Goal: Task Accomplishment & Management: Complete application form

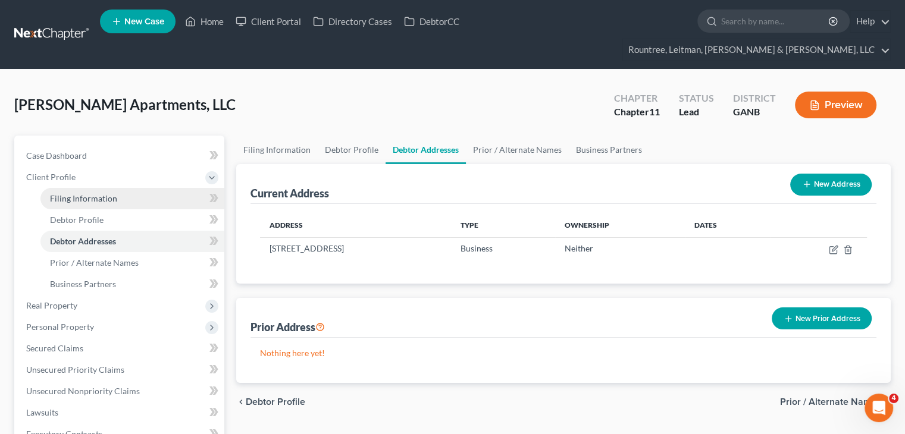
click at [86, 193] on span "Filing Information" at bounding box center [83, 198] width 67 height 10
select select "3"
select select "1"
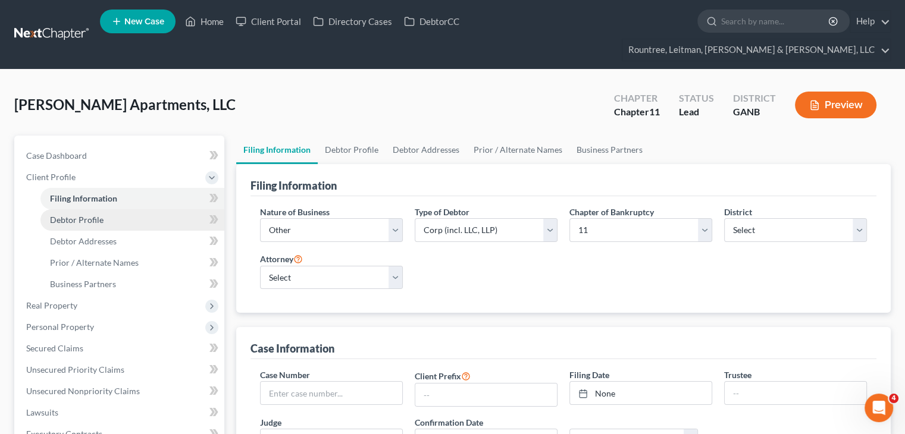
click at [89, 215] on span "Debtor Profile" at bounding box center [77, 220] width 54 height 10
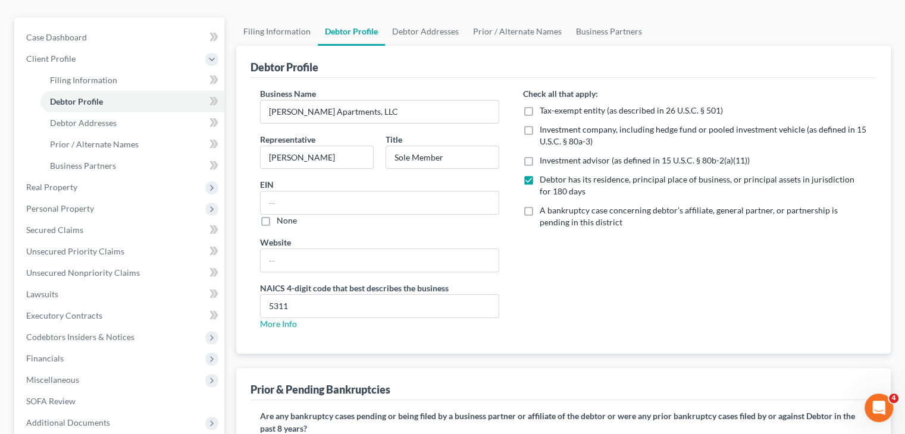
scroll to position [119, 0]
click at [309, 191] on input "text" at bounding box center [380, 202] width 238 height 23
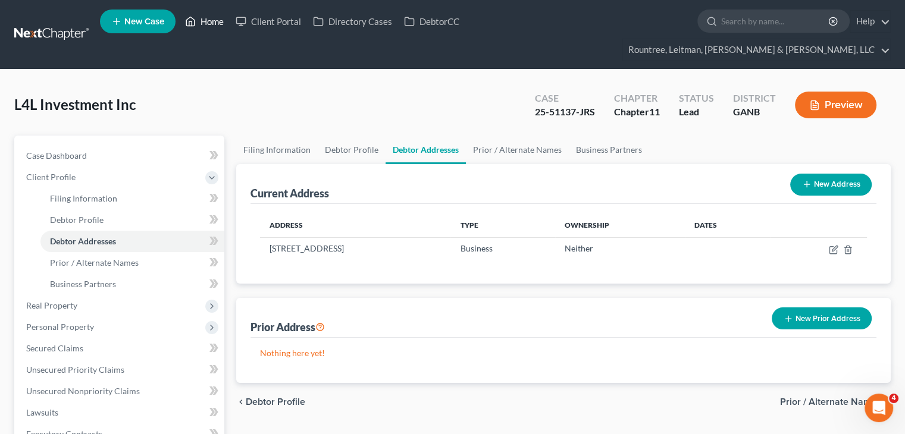
click at [210, 24] on link "Home" at bounding box center [204, 21] width 51 height 21
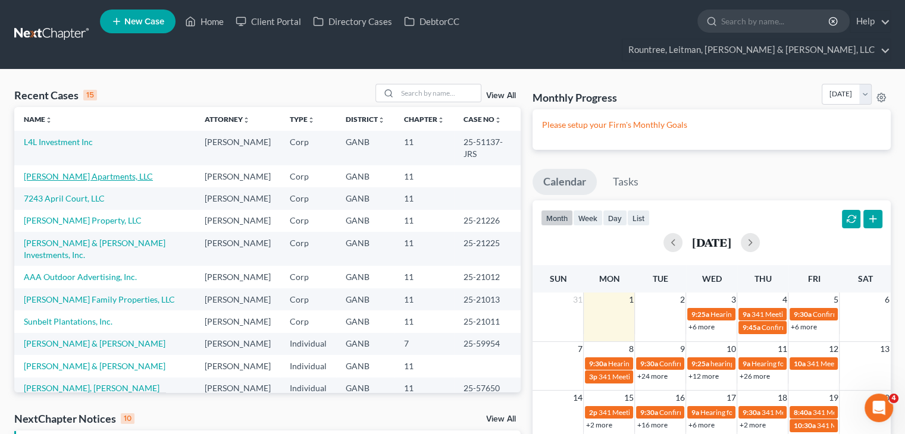
click at [71, 171] on link "[PERSON_NAME] Apartments, LLC" at bounding box center [88, 176] width 129 height 10
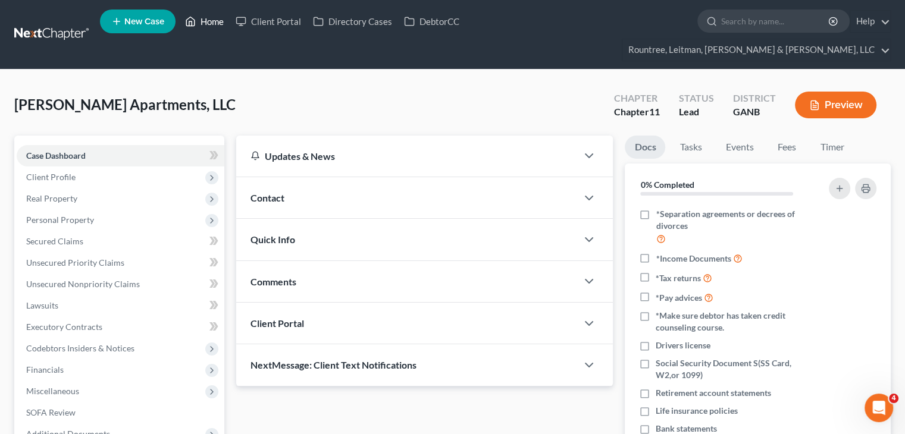
click at [210, 23] on link "Home" at bounding box center [204, 21] width 51 height 21
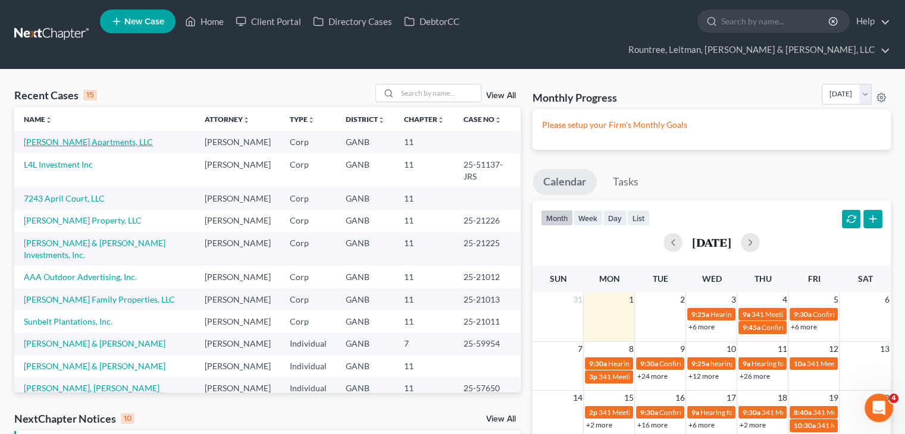
click at [58, 137] on link "[PERSON_NAME] Apartments, LLC" at bounding box center [88, 142] width 129 height 10
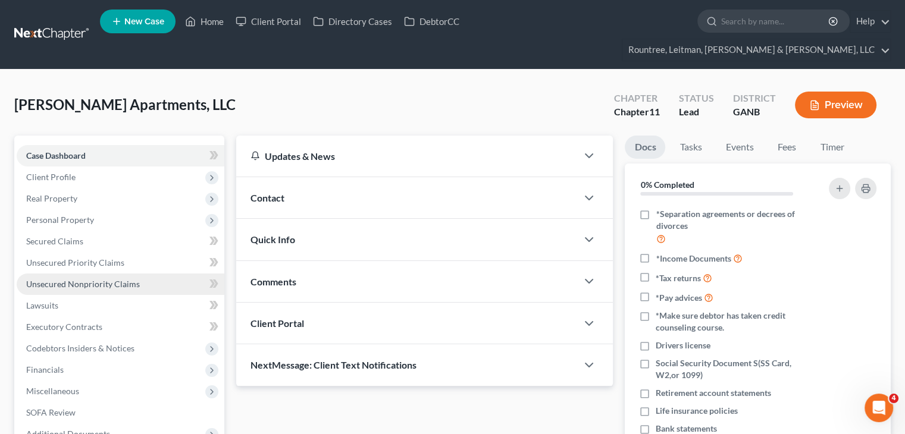
click at [71, 279] on span "Unsecured Nonpriority Claims" at bounding box center [83, 284] width 114 height 10
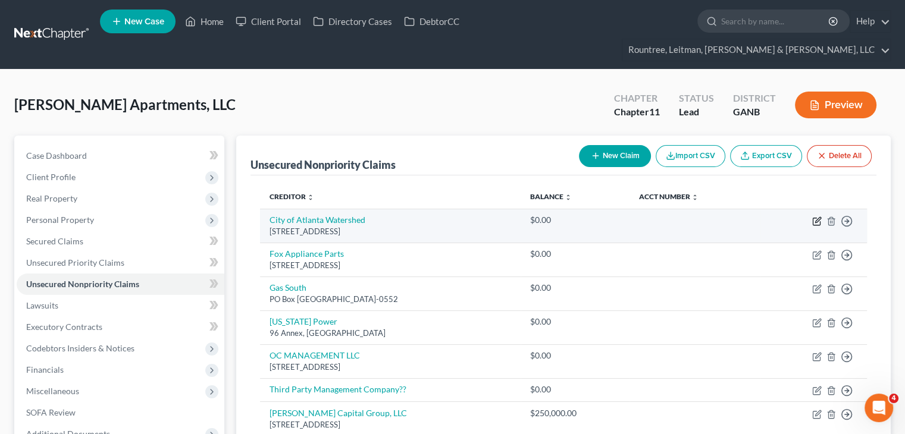
click at [814, 217] on icon "button" at bounding box center [817, 222] width 10 height 10
select select "10"
select select "18"
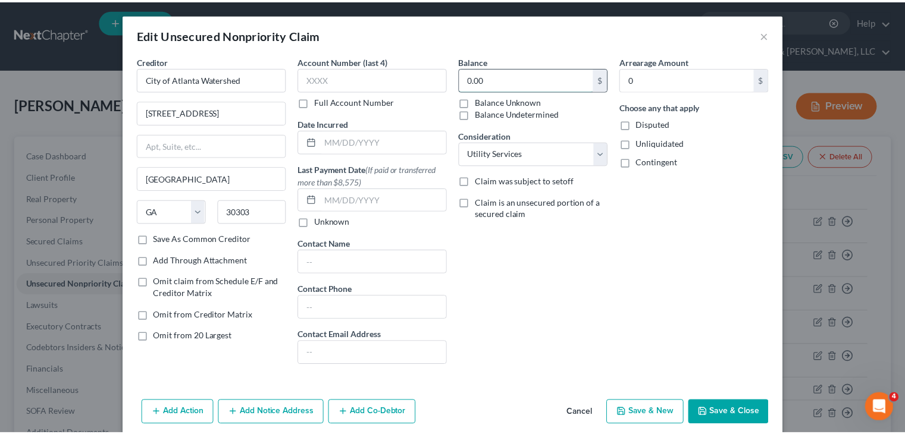
scroll to position [48, 0]
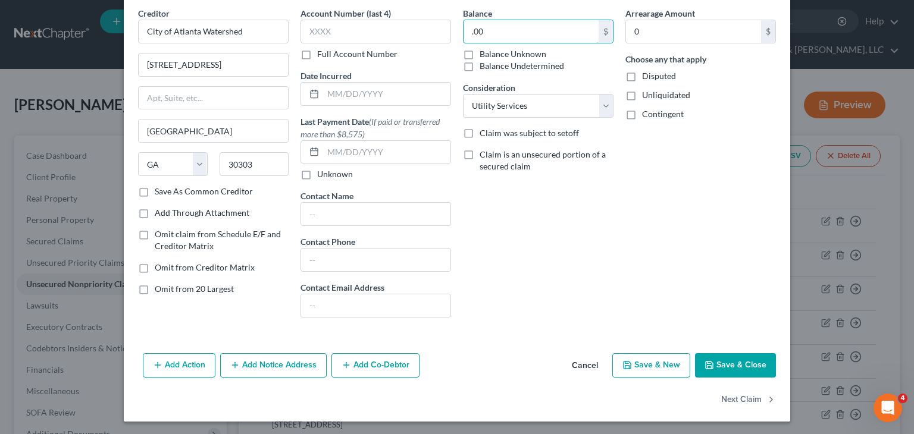
drag, startPoint x: 523, startPoint y: 37, endPoint x: 374, endPoint y: 14, distance: 151.6
click at [374, 14] on div "Creditor * City of Atlanta Watershed [STREET_ADDRESS] State [US_STATE] AK AR [G…" at bounding box center [457, 167] width 650 height 320
type input "30,845.28"
click at [735, 360] on button "Save & Close" at bounding box center [735, 365] width 81 height 25
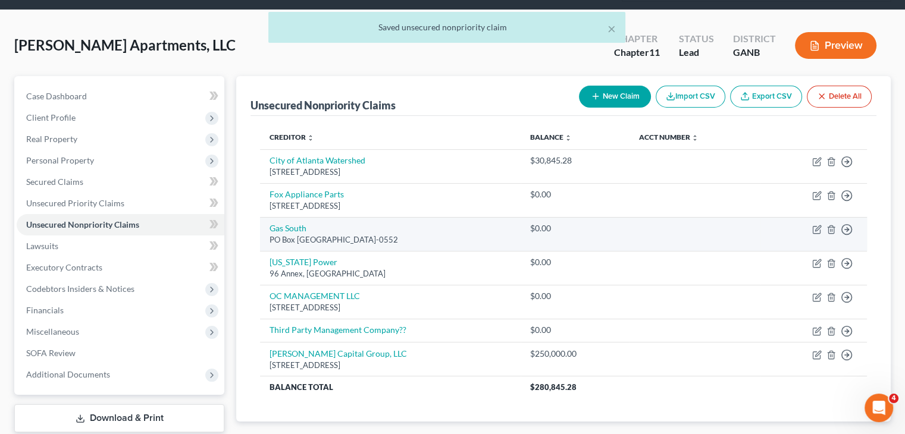
scroll to position [112, 0]
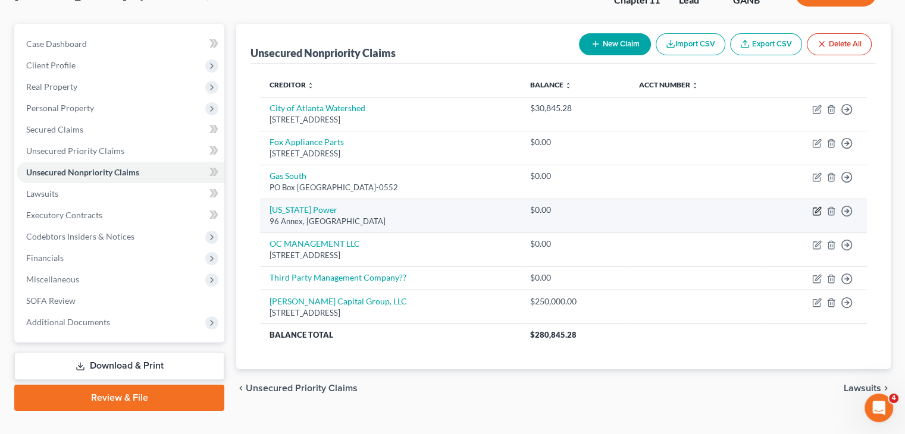
click at [816, 207] on icon "button" at bounding box center [817, 209] width 5 height 5
select select "10"
select select "18"
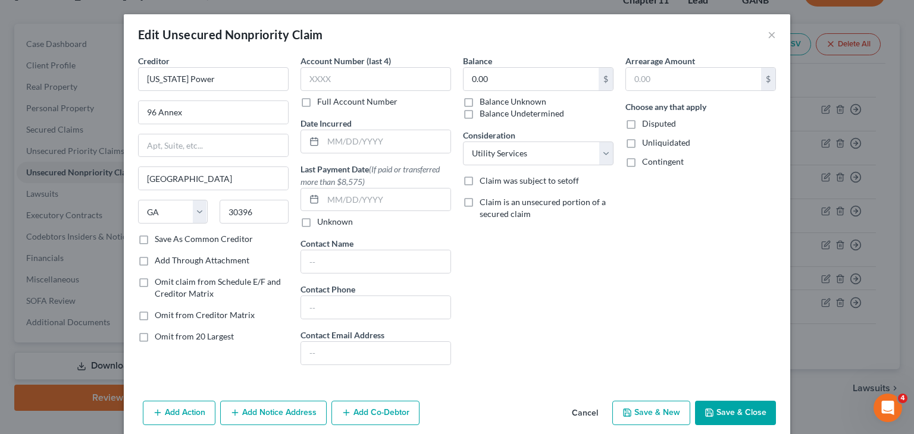
click at [512, 65] on div "Balance 0.00 $ Balance Unknown Balance Undetermined 0.00 $ Balance Unknown" at bounding box center [538, 87] width 150 height 65
click at [510, 76] on input "0.00" at bounding box center [530, 79] width 135 height 23
type input "508.34"
click at [736, 405] on button "Save & Close" at bounding box center [735, 413] width 81 height 25
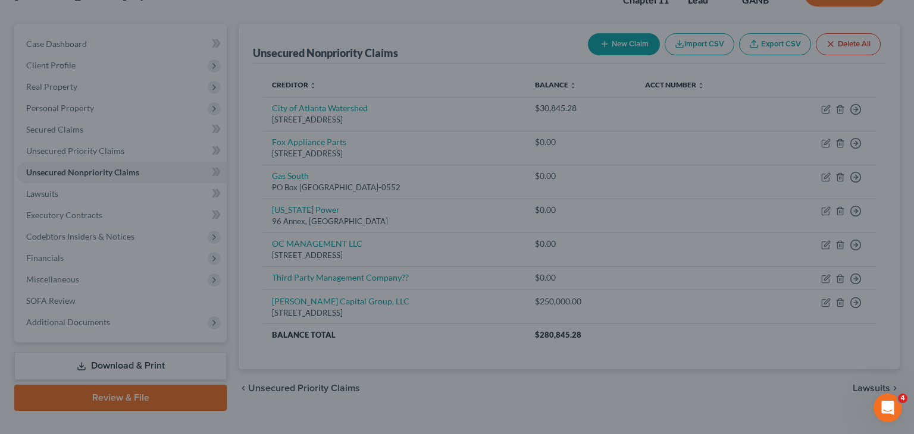
type input "0"
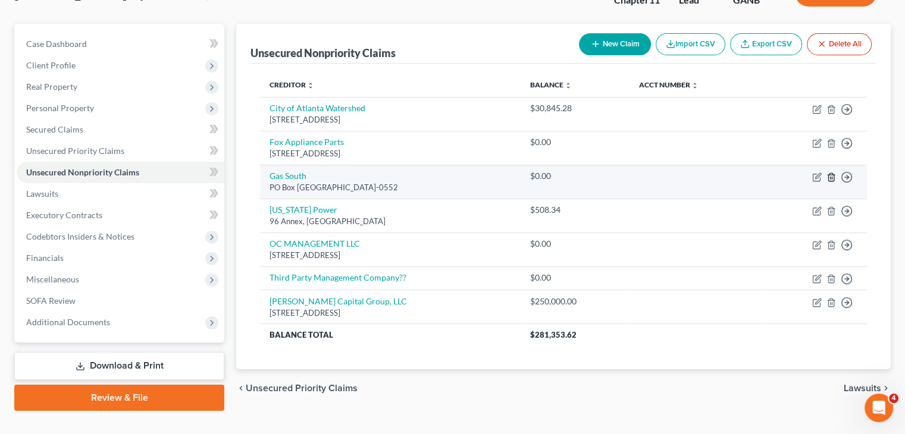
click at [827, 172] on icon "button" at bounding box center [831, 177] width 10 height 10
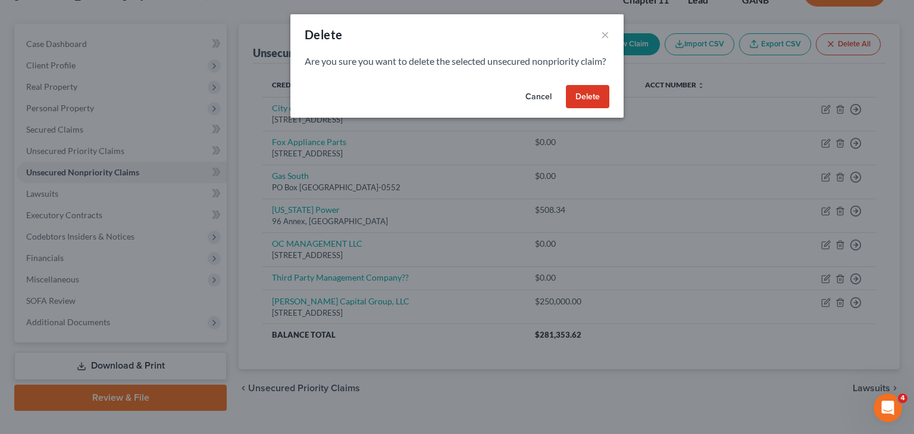
click at [582, 106] on button "Delete" at bounding box center [587, 97] width 43 height 24
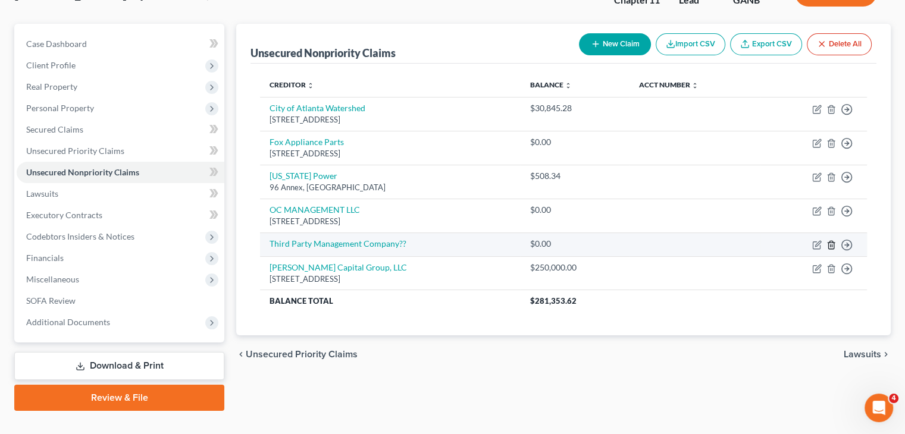
click at [835, 240] on icon "button" at bounding box center [831, 245] width 10 height 10
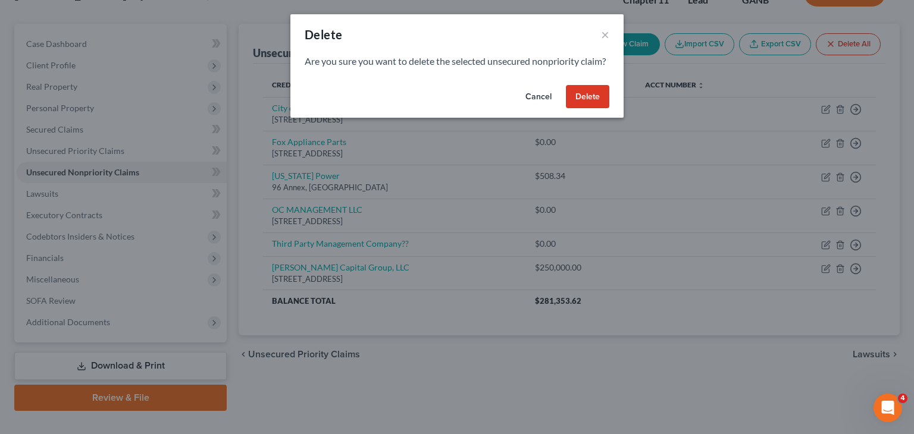
click at [582, 103] on button "Delete" at bounding box center [587, 97] width 43 height 24
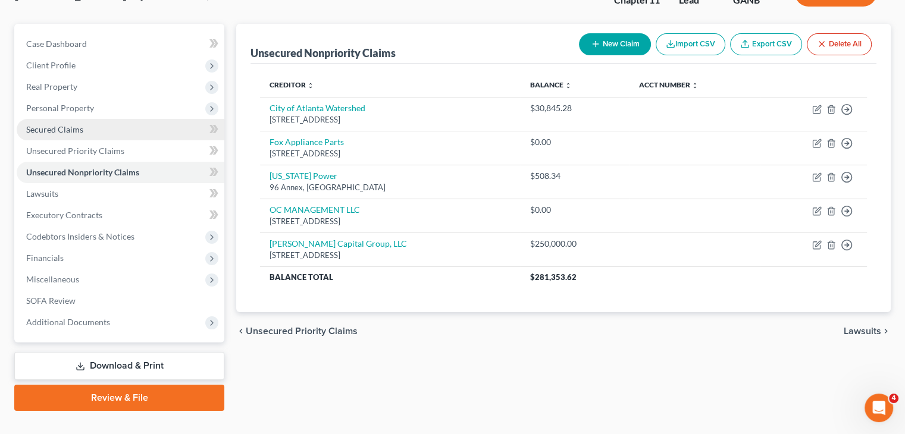
click at [57, 124] on span "Secured Claims" at bounding box center [54, 129] width 57 height 10
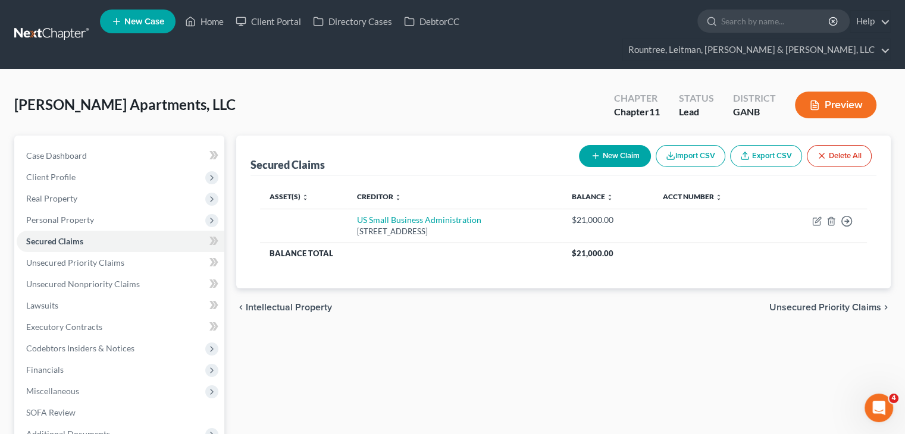
click at [635, 145] on button "New Claim" at bounding box center [615, 156] width 72 height 22
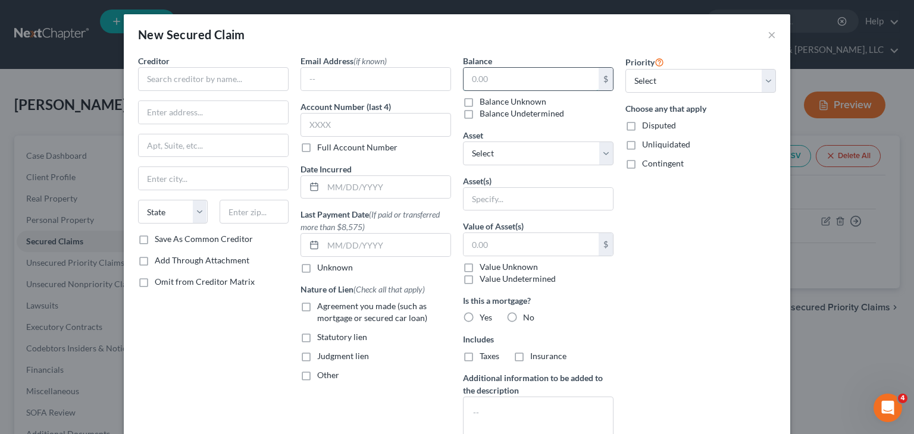
click at [496, 78] on input "text" at bounding box center [530, 79] width 135 height 23
type input "1,419,503.27"
click at [317, 303] on label "Agreement you made (such as mortgage or secured car loan)" at bounding box center [384, 312] width 134 height 24
click at [322, 303] on input "Agreement you made (such as mortgage or secured car loan)" at bounding box center [326, 304] width 8 height 8
checkbox input "true"
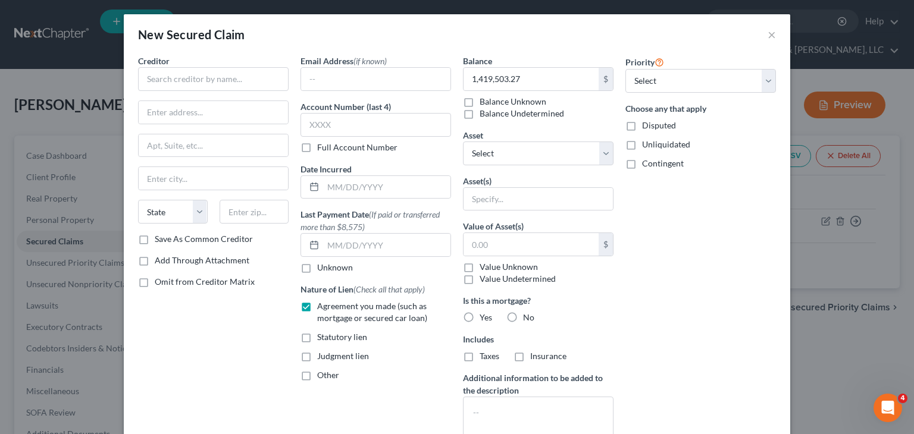
click at [479, 314] on label "Yes" at bounding box center [485, 318] width 12 height 12
click at [484, 314] on input "Yes" at bounding box center [488, 316] width 8 height 8
radio input "true"
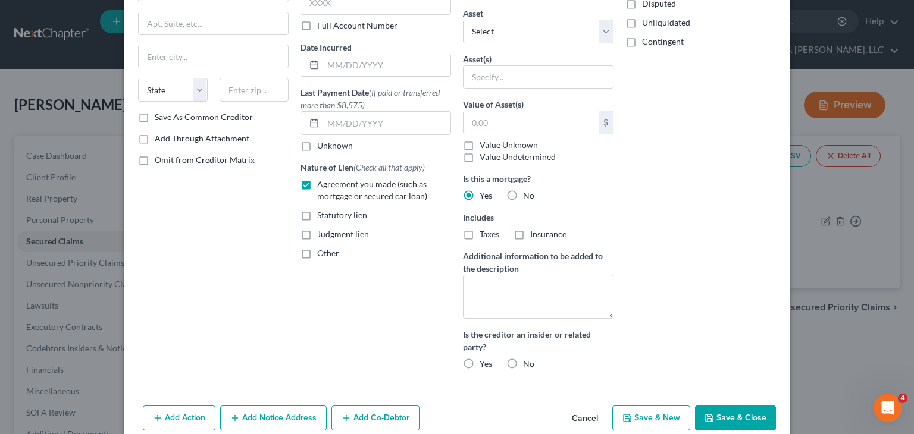
scroll to position [141, 0]
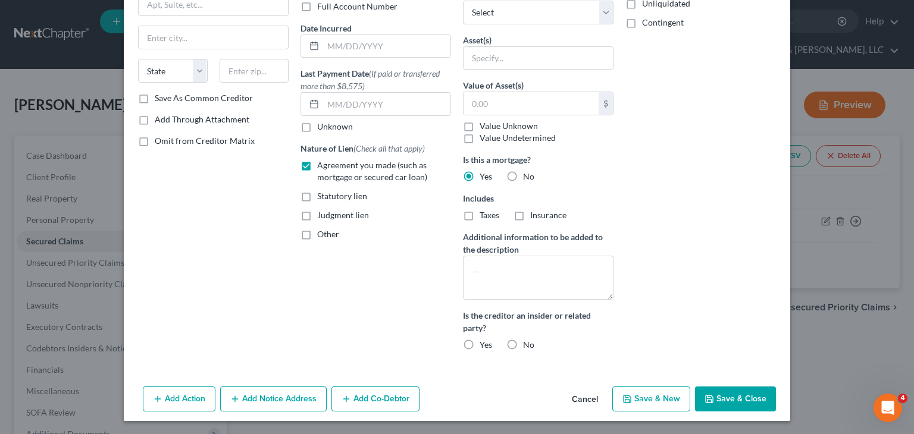
click at [341, 397] on icon "button" at bounding box center [346, 399] width 10 height 10
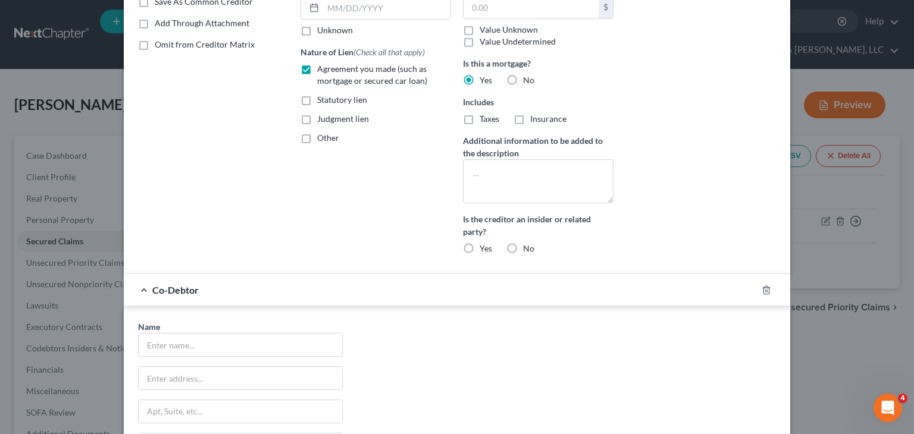
scroll to position [379, 0]
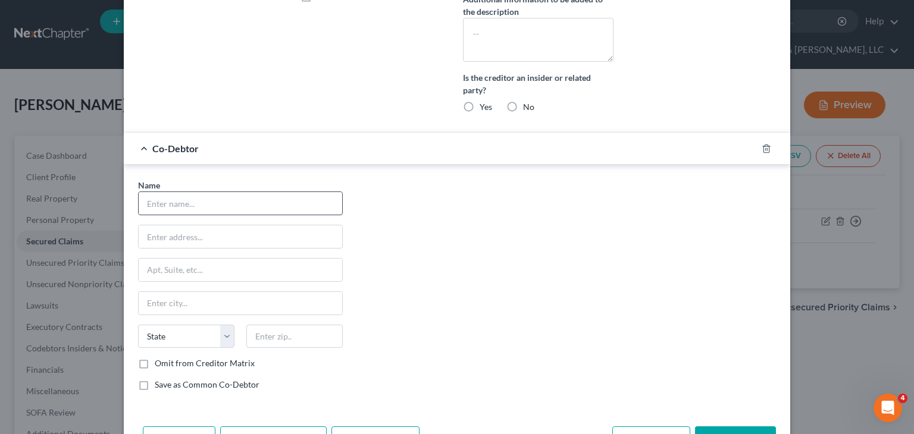
click at [148, 209] on input "text" at bounding box center [240, 203] width 203 height 23
type input "[PERSON_NAME]"
click at [184, 230] on input "text" at bounding box center [240, 236] width 203 height 23
type input "[STREET_ADDRESS][PERSON_NAME]"
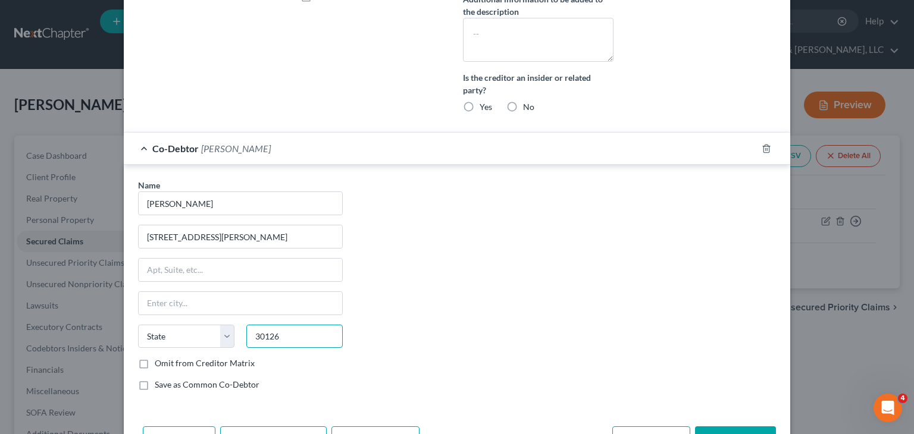
type input "30126"
click at [538, 263] on div "Name * [PERSON_NAME] [GEOGRAPHIC_DATA][PERSON_NAME] SE State [US_STATE] AK AR A…" at bounding box center [457, 289] width 650 height 221
type input "Mableton"
select select "10"
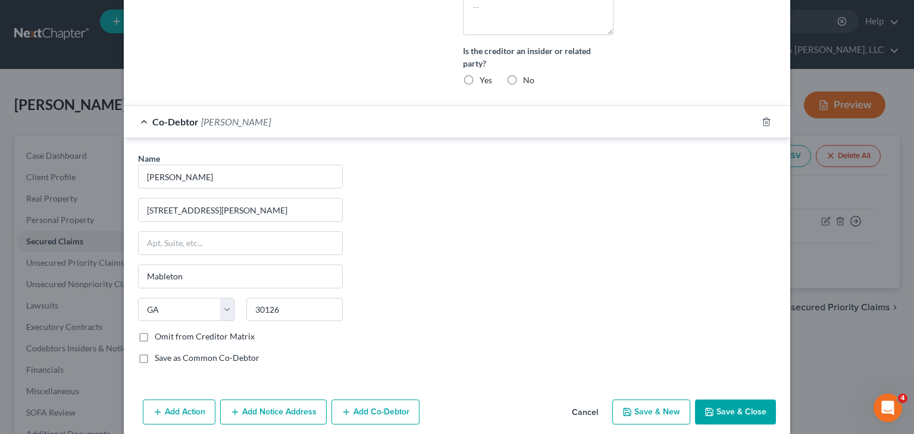
scroll to position [418, 0]
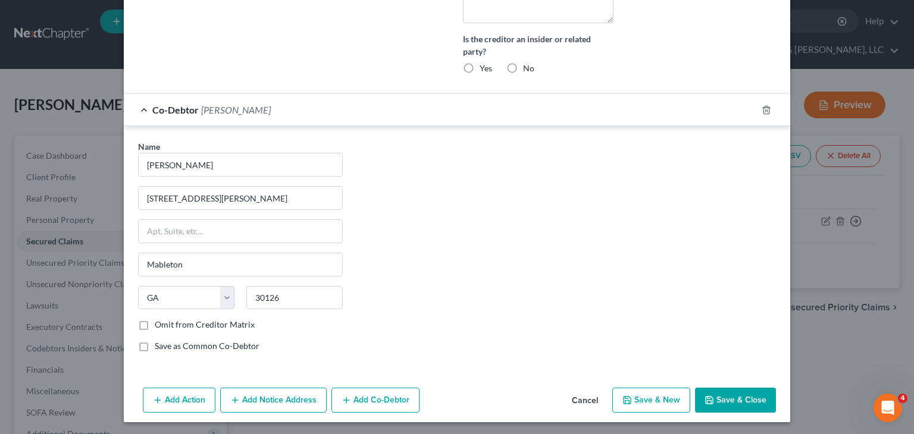
click at [730, 393] on button "Save & Close" at bounding box center [735, 400] width 81 height 25
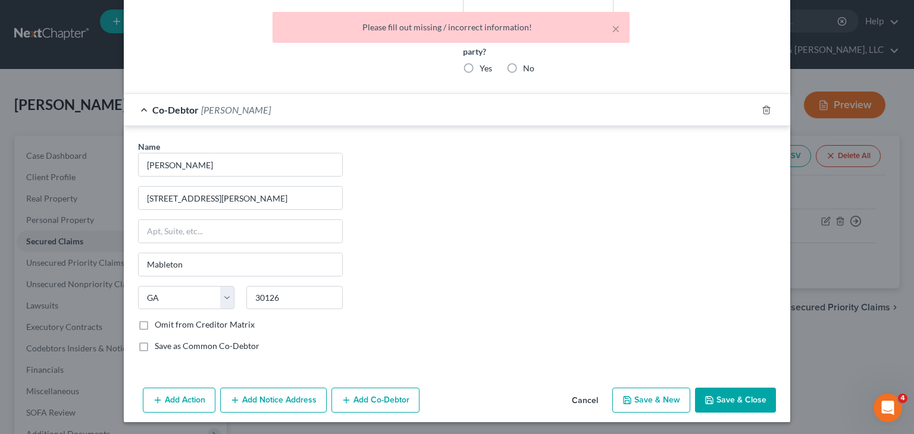
click at [591, 398] on button "Cancel" at bounding box center [584, 401] width 45 height 24
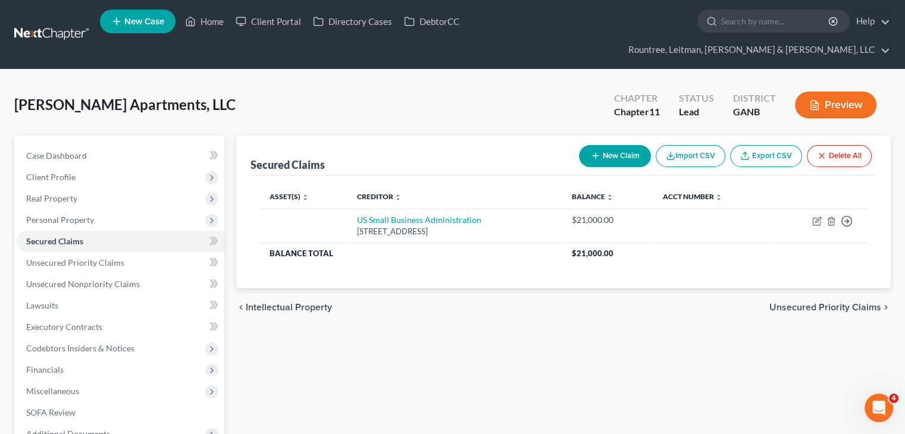
click at [625, 145] on button "New Claim" at bounding box center [615, 156] width 72 height 22
select select "0"
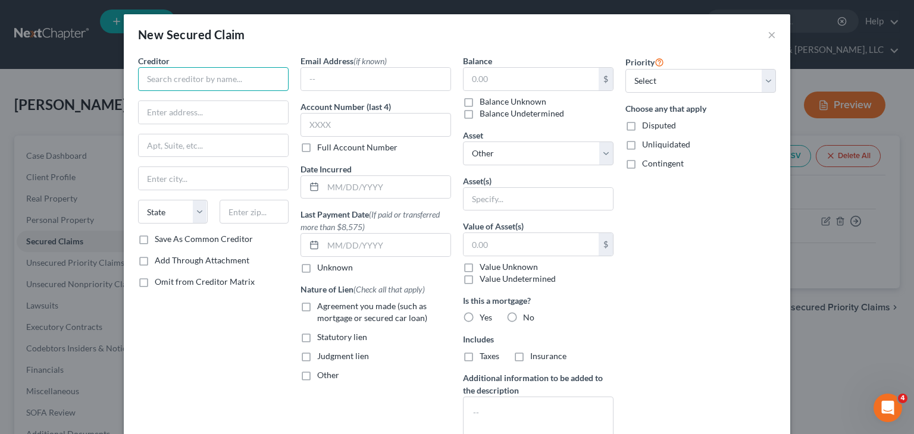
click at [170, 73] on input "text" at bounding box center [213, 79] width 150 height 24
type input "US Bank NA as Tte for the Reg Holders of"
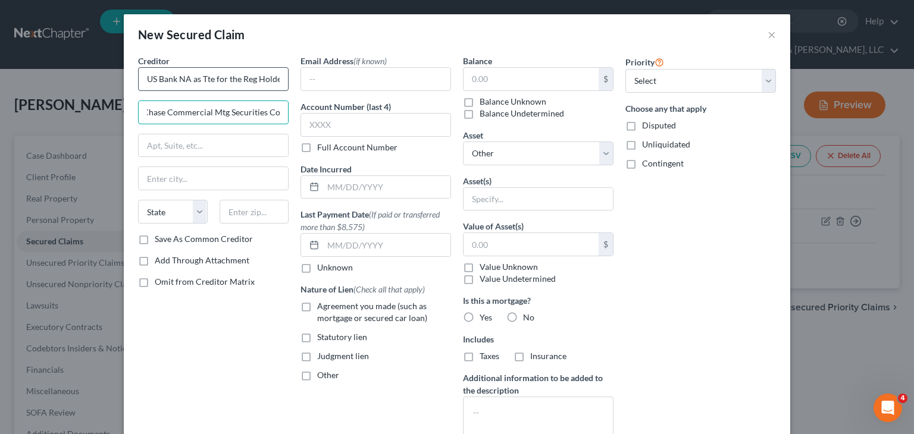
scroll to position [0, 48]
type input "JPMorgan Chase Commercial Mtg Securities Corp"
drag, startPoint x: 186, startPoint y: 77, endPoint x: 356, endPoint y: 84, distance: 170.3
click at [356, 84] on div "Creditor * US Bank NA as Tte for the Reg Holders of JPMorgan Chase Commercial M…" at bounding box center [457, 278] width 650 height 447
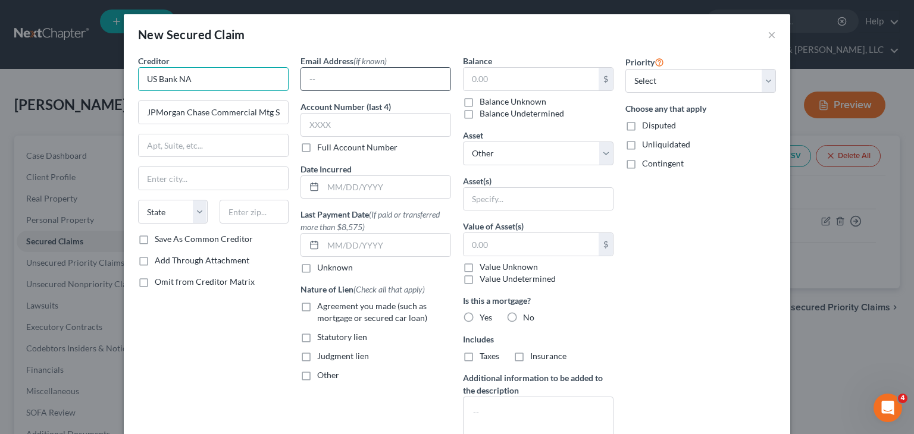
scroll to position [0, 0]
type input "US Bank NA"
drag, startPoint x: 142, startPoint y: 109, endPoint x: 504, endPoint y: 109, distance: 362.2
click at [504, 109] on div "Creditor * US Bank NA JPMorgan Chase Commercial Mtg Securities Corp State [US_S…" at bounding box center [457, 278] width 650 height 447
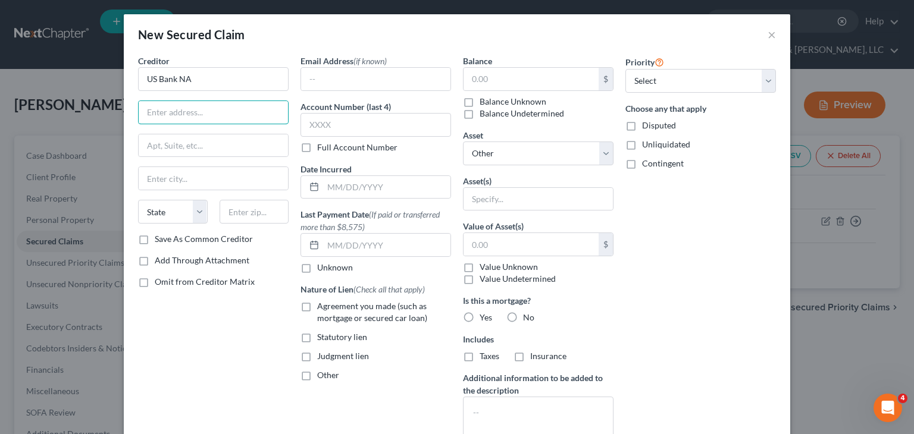
scroll to position [0, 0]
click at [245, 84] on input "US Bank NA" at bounding box center [213, 79] width 150 height 24
click at [485, 67] on div "$" at bounding box center [538, 79] width 150 height 24
click at [484, 78] on input "text" at bounding box center [530, 79] width 135 height 23
click at [259, 80] on input "U.S. Bank National Association" at bounding box center [213, 79] width 150 height 24
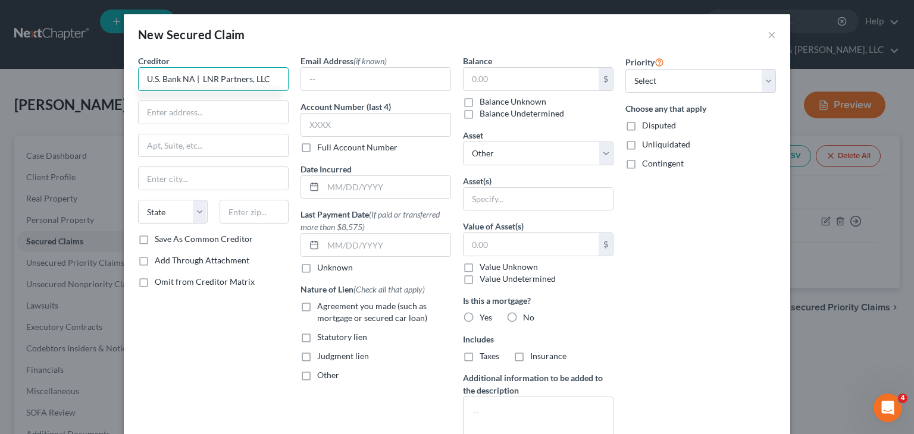
type input "U.S. Bank NA | LNR Partners, LLC"
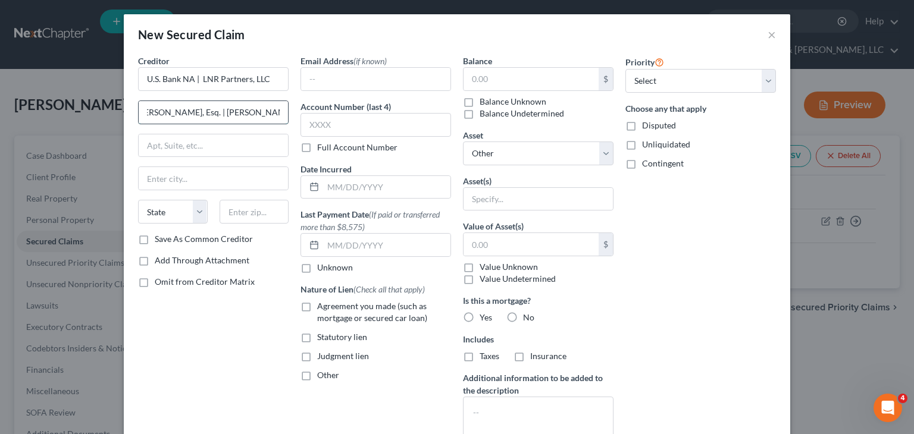
scroll to position [0, 41]
type input "c/o S. [PERSON_NAME], Esq. | [PERSON_NAME] [PERSON_NAME] LLP"
type input "[STREET_ADDRESS]"
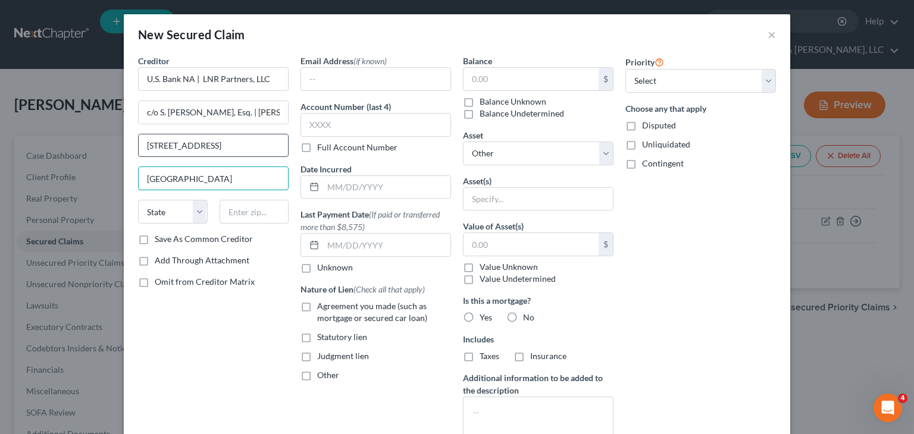
type input "[GEOGRAPHIC_DATA]"
select select "10"
type input "30309-4528"
click at [239, 328] on div "Creditor * U.S. Bank NA | LNR Partners, LLC c/o S. [PERSON_NAME], Esq. | [PERSO…" at bounding box center [213, 278] width 162 height 447
click at [317, 307] on label "Agreement you made (such as mortgage or secured car loan)" at bounding box center [384, 312] width 134 height 24
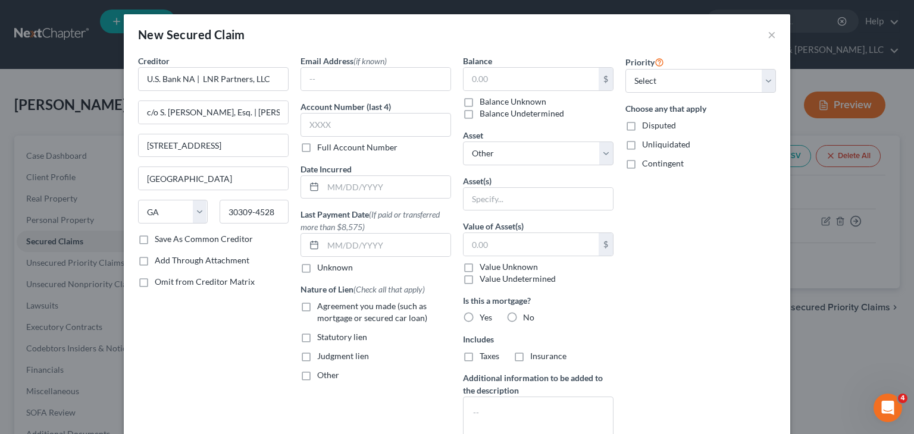
click at [322, 307] on input "Agreement you made (such as mortgage or secured car loan)" at bounding box center [326, 304] width 8 height 8
checkbox input "true"
click at [489, 79] on input "text" at bounding box center [530, 79] width 135 height 23
type input "1,419,503.27"
click at [479, 316] on label "Yes" at bounding box center [485, 318] width 12 height 12
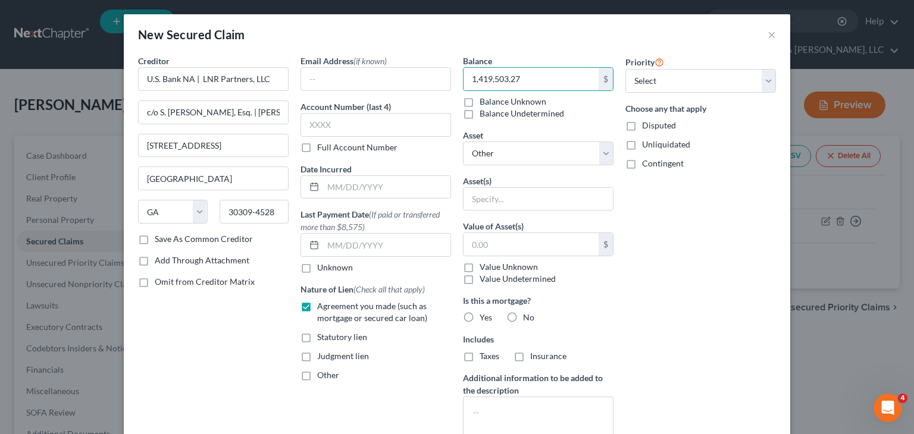
click at [484, 316] on input "Yes" at bounding box center [488, 316] width 8 height 8
radio input "true"
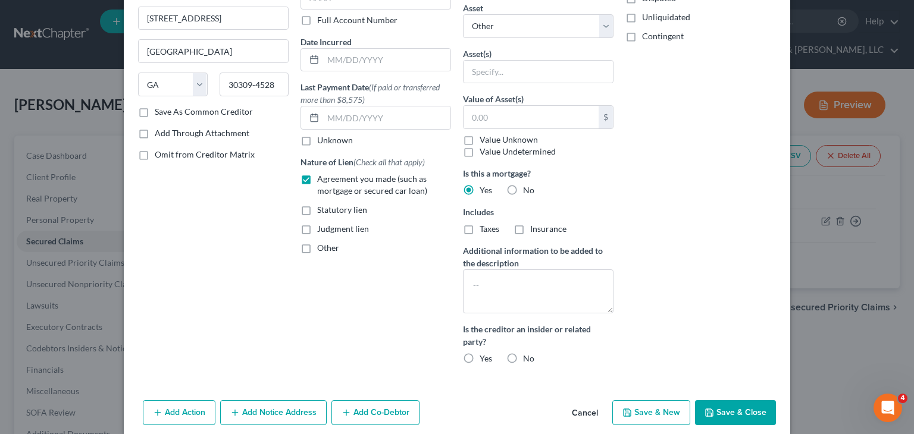
scroll to position [141, 0]
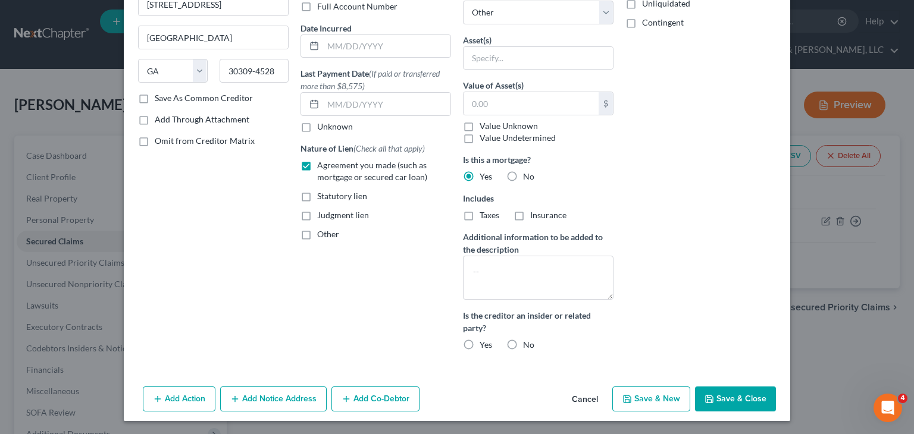
click at [523, 344] on label "No" at bounding box center [528, 345] width 11 height 12
click at [528, 344] on input "No" at bounding box center [532, 343] width 8 height 8
radio input "true"
click at [350, 393] on button "Add Co-Debtor" at bounding box center [375, 399] width 88 height 25
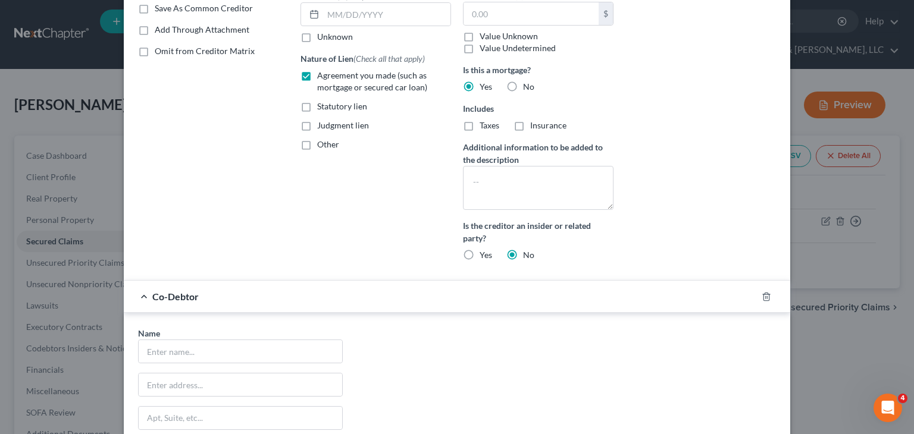
scroll to position [418, 0]
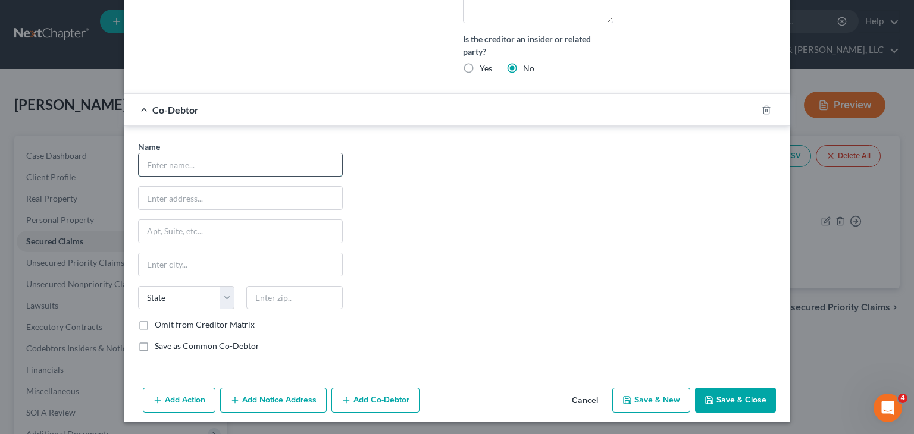
click at [224, 165] on input "text" at bounding box center [240, 164] width 203 height 23
type input "[PERSON_NAME]"
click at [216, 202] on input "text" at bounding box center [240, 198] width 203 height 23
type input "[STREET_ADDRESS][PERSON_NAME]"
click at [276, 296] on input "text" at bounding box center [294, 298] width 96 height 24
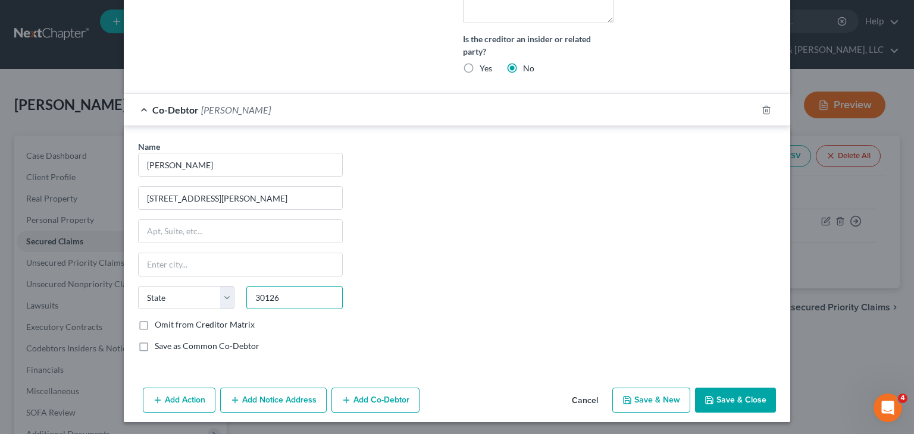
type input "30126"
type input "Mableton"
select select "10"
click at [713, 400] on button "Save & Close" at bounding box center [735, 400] width 81 height 25
select select
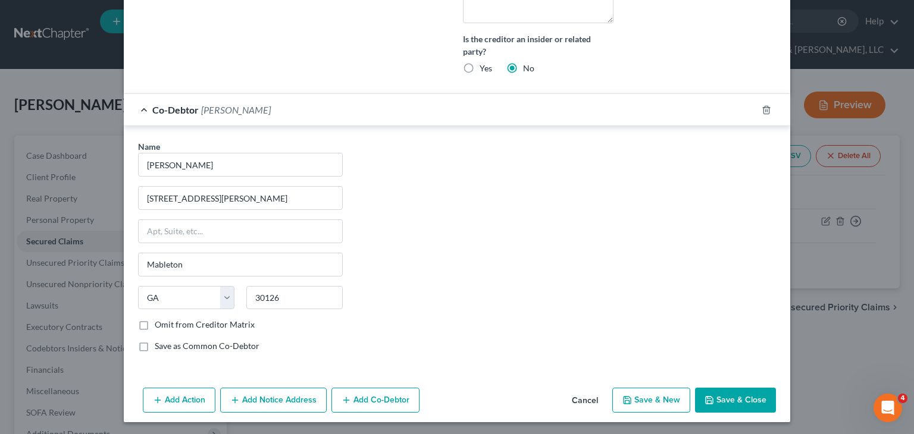
scroll to position [0, 0]
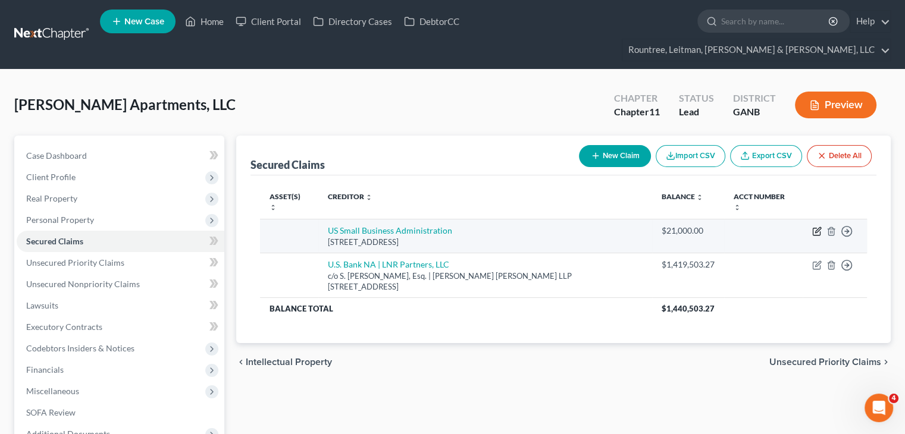
click at [816, 228] on icon "button" at bounding box center [815, 231] width 7 height 7
select select "0"
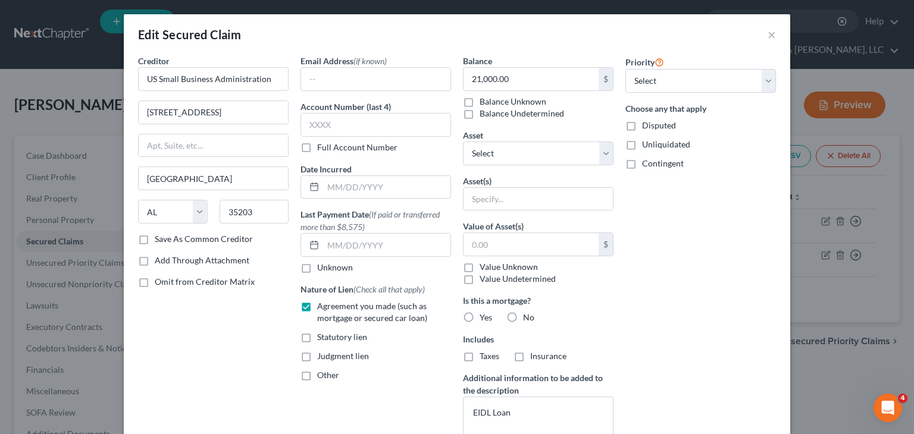
click at [155, 240] on label "Save As Common Creditor" at bounding box center [204, 239] width 98 height 12
click at [159, 240] on input "Save As Common Creditor" at bounding box center [163, 237] width 8 height 8
click at [155, 236] on label "Save As Common Creditor" at bounding box center [204, 239] width 98 height 12
click at [159, 236] on input "Save As Common Creditor" at bounding box center [163, 237] width 8 height 8
checkbox input "false"
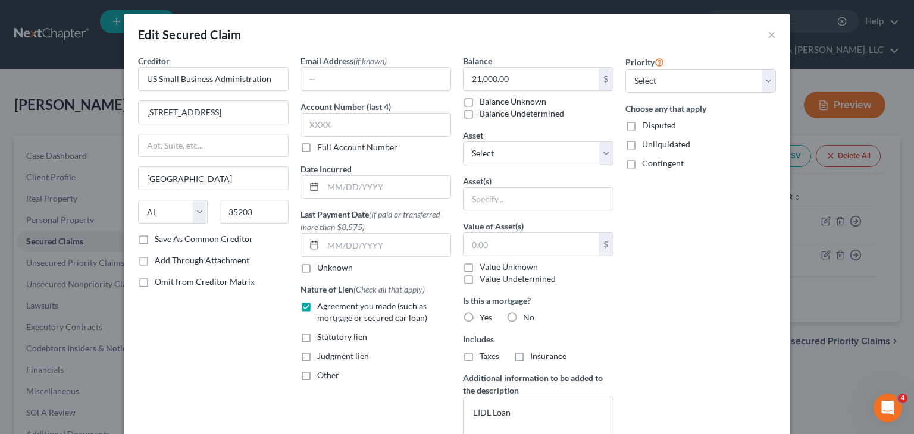
click at [317, 369] on label "Other" at bounding box center [328, 375] width 22 height 12
click at [322, 369] on input "Other" at bounding box center [326, 373] width 8 height 8
checkbox input "true"
click at [306, 399] on input "text" at bounding box center [375, 402] width 149 height 23
paste input "[PHONE_NUMBER]"
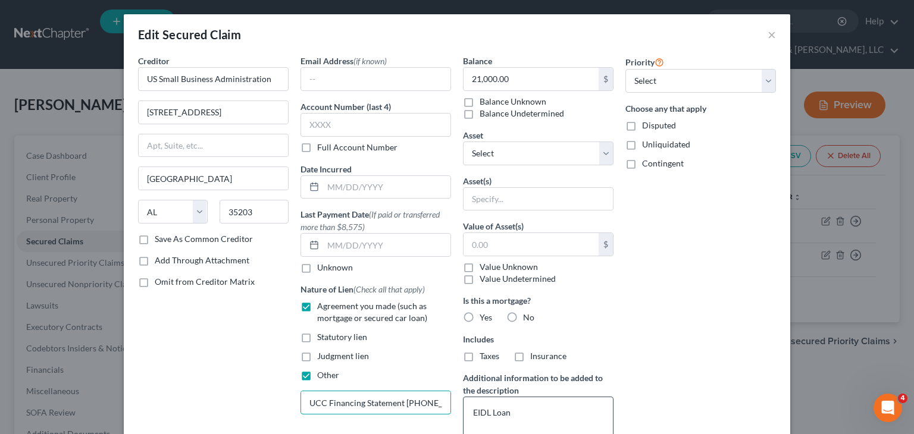
scroll to position [0, 31]
type input "UCC Financing Statement [PHONE_NUMBER]"
click at [664, 252] on div "Priority Select 1st 2nd 3rd 4th 5th 6th 7th 8th 9th 10th 11th 12th 13th 14th 15…" at bounding box center [700, 278] width 162 height 447
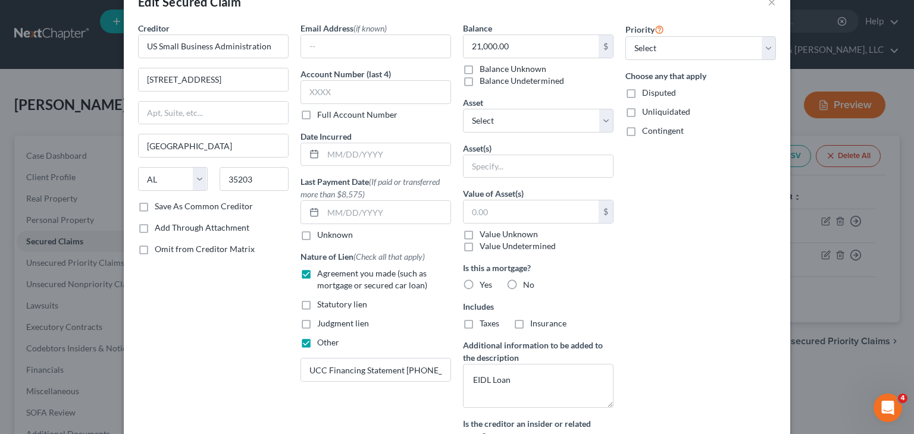
scroll to position [59, 0]
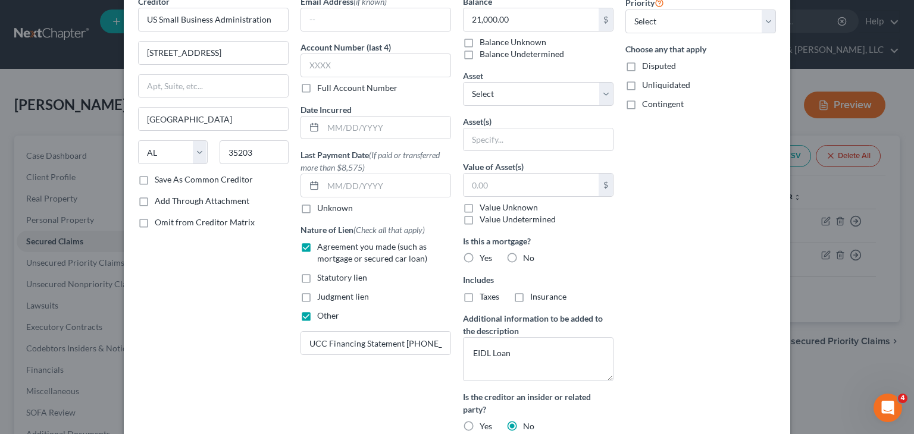
click at [523, 257] on label "No" at bounding box center [528, 258] width 11 height 12
click at [528, 257] on input "No" at bounding box center [532, 256] width 8 height 8
radio input "true"
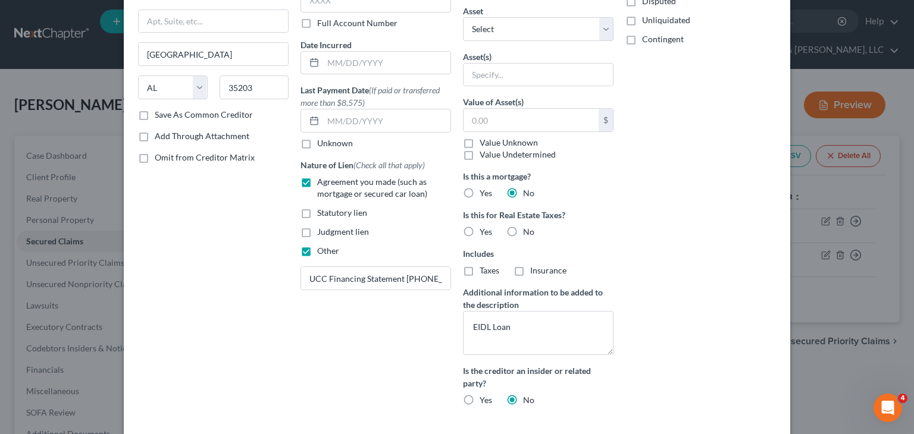
scroll to position [214, 0]
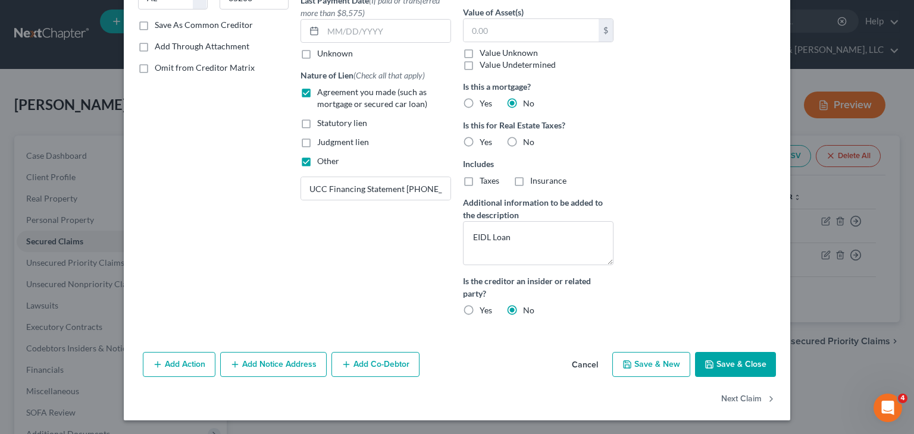
click at [523, 141] on label "No" at bounding box center [528, 142] width 11 height 12
click at [528, 141] on input "No" at bounding box center [532, 140] width 8 height 8
radio input "true"
click at [732, 360] on button "Save & Close" at bounding box center [735, 364] width 81 height 25
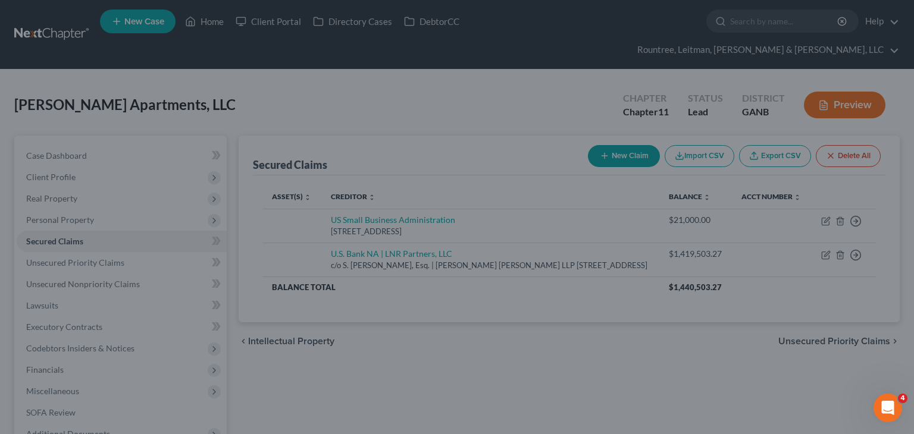
scroll to position [98, 0]
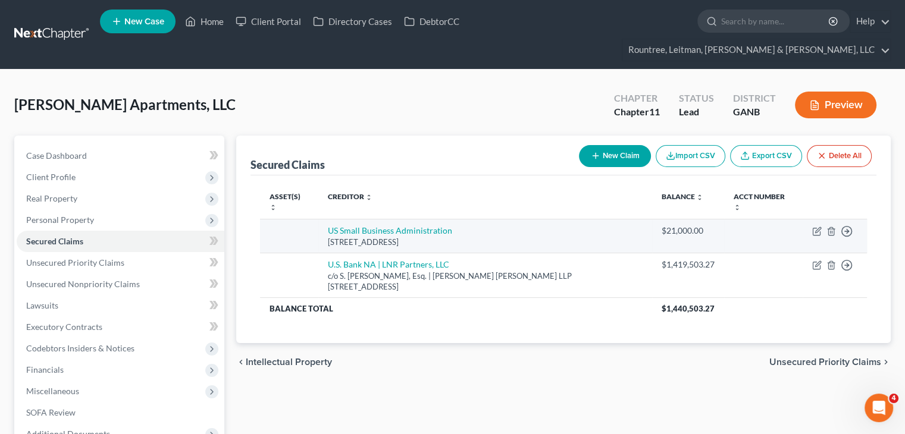
click at [811, 219] on td "Move to E Move to F Move to G Move to Notice Only" at bounding box center [834, 236] width 64 height 34
click at [815, 227] on icon "button" at bounding box center [817, 232] width 10 height 10
select select "0"
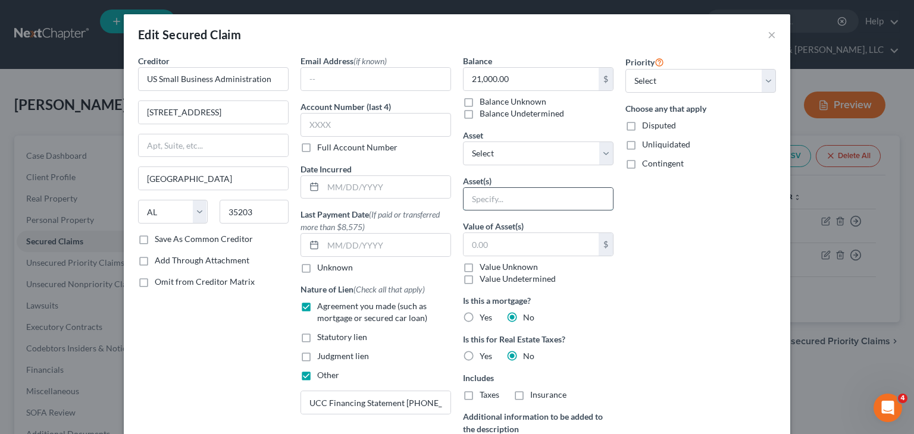
click at [531, 202] on input "text" at bounding box center [537, 199] width 149 height 23
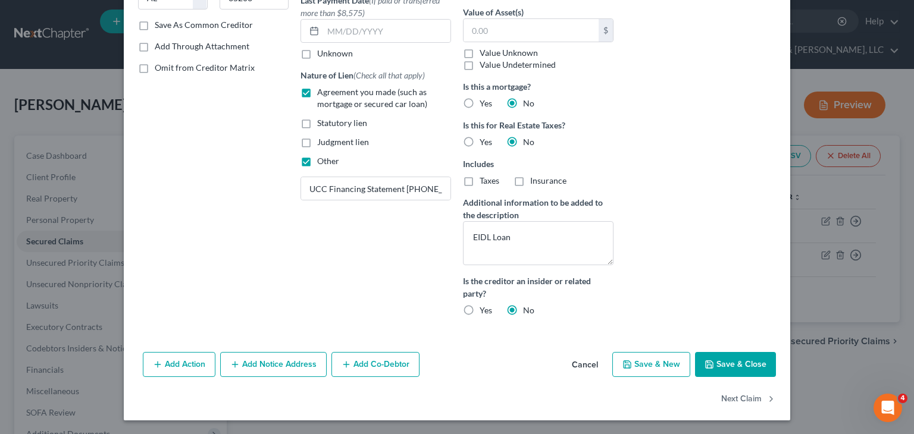
type input "Blanket Lien"
click at [742, 356] on button "Save & Close" at bounding box center [735, 364] width 81 height 25
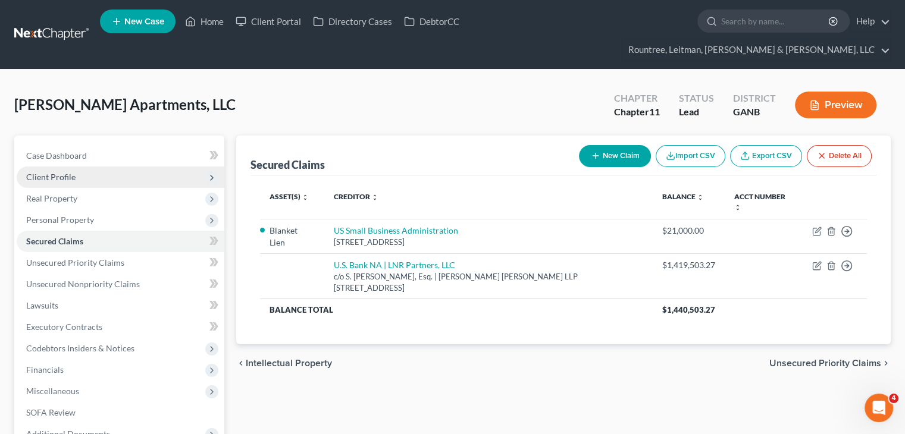
click at [65, 172] on span "Client Profile" at bounding box center [50, 177] width 49 height 10
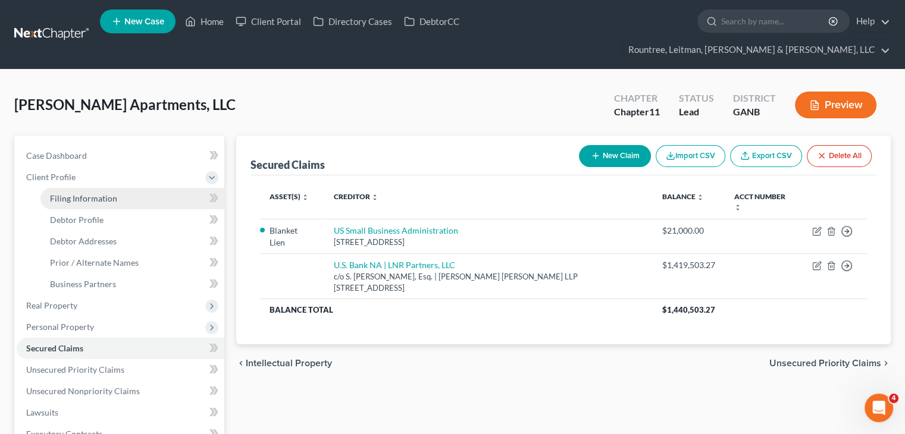
click at [79, 193] on span "Filing Information" at bounding box center [83, 198] width 67 height 10
select select "3"
select select "1"
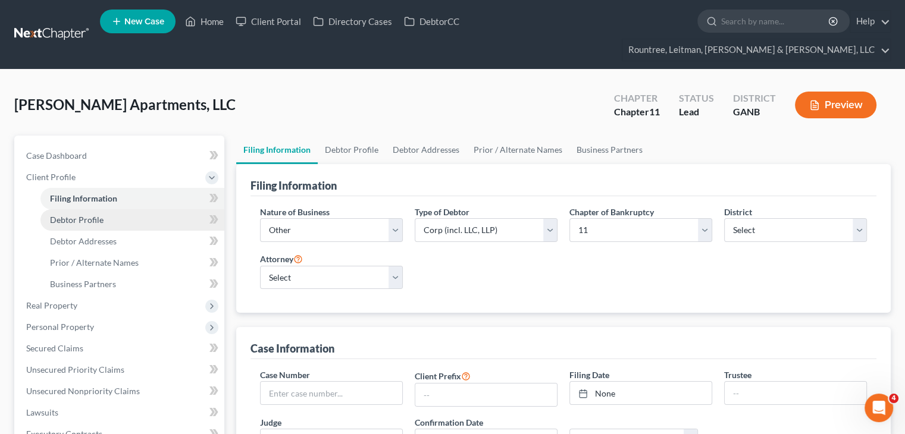
click at [80, 215] on span "Debtor Profile" at bounding box center [77, 220] width 54 height 10
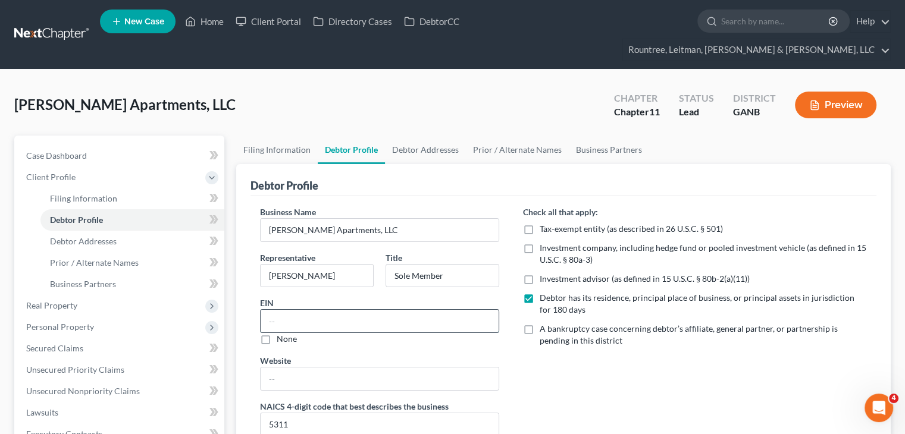
click at [297, 310] on input "text" at bounding box center [380, 321] width 238 height 23
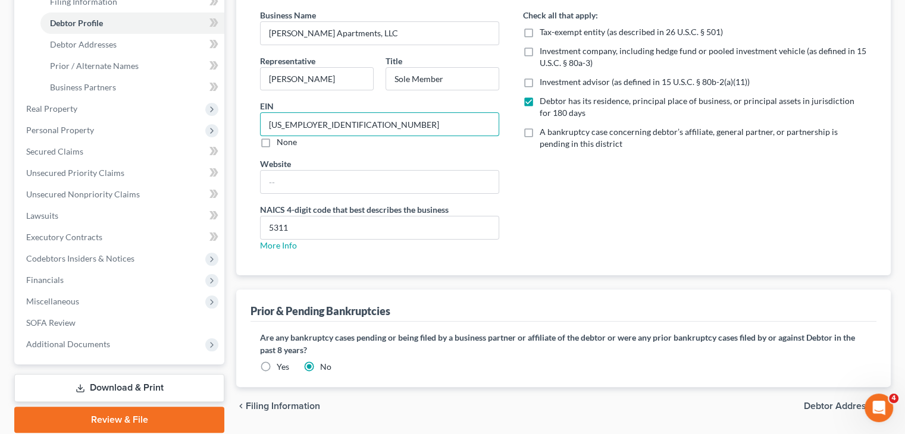
scroll to position [219, 0]
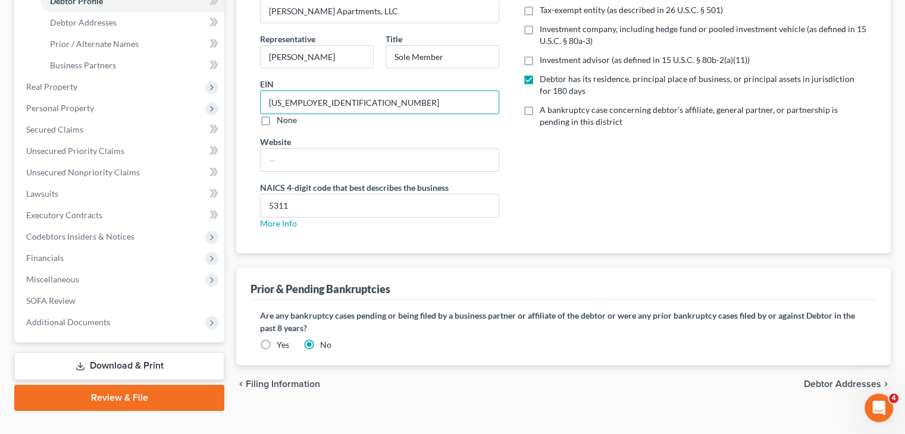
type input "[US_EMPLOYER_IDENTIFICATION_NUMBER]"
click at [859, 379] on span "Debtor Addresses" at bounding box center [842, 384] width 77 height 10
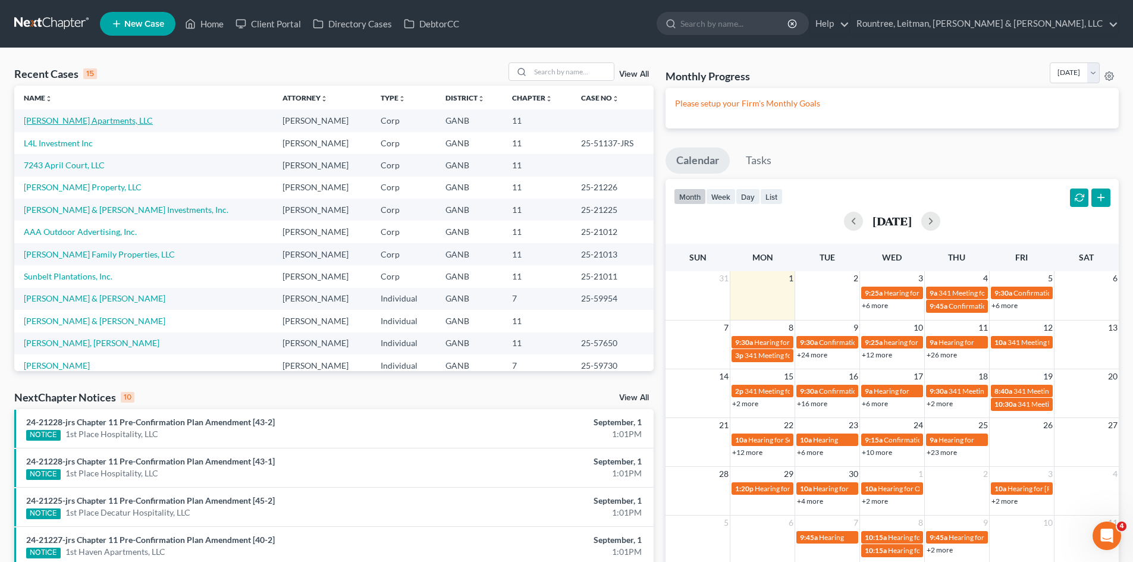
click at [64, 122] on link "[PERSON_NAME] Apartments, LLC" at bounding box center [88, 120] width 129 height 10
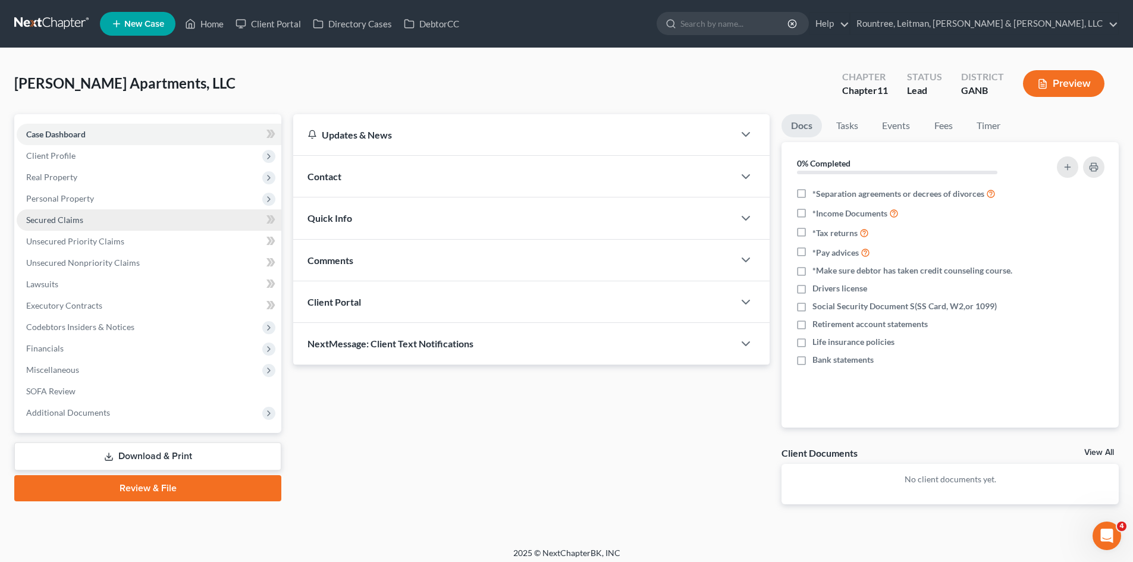
click at [74, 222] on span "Secured Claims" at bounding box center [54, 220] width 57 height 10
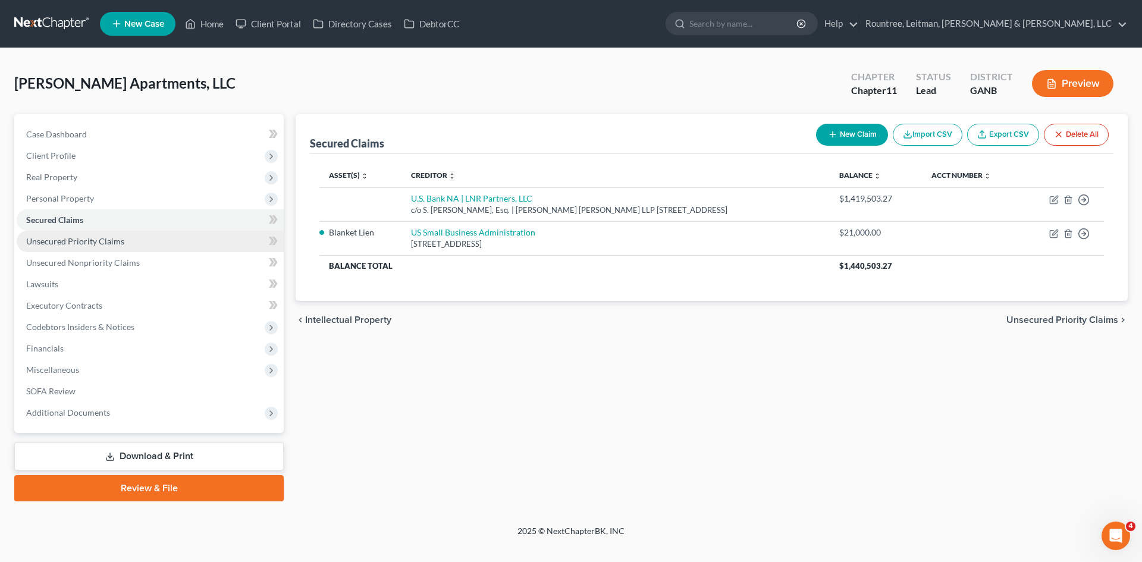
click at [73, 239] on span "Unsecured Priority Claims" at bounding box center [75, 241] width 98 height 10
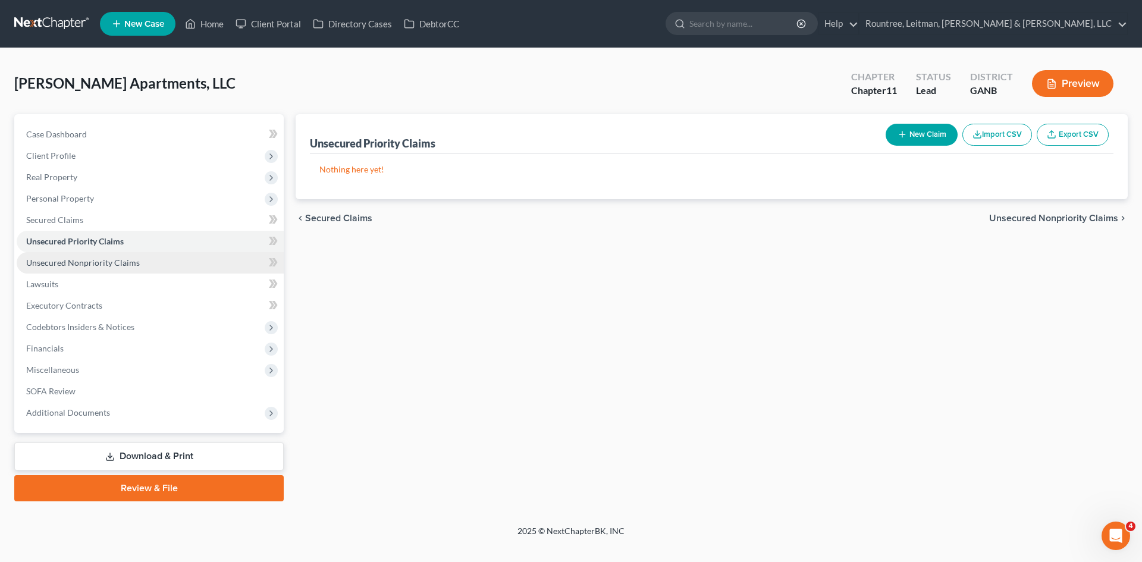
click at [75, 263] on span "Unsecured Nonpriority Claims" at bounding box center [83, 263] width 114 height 10
